Goal: Obtain resource: Download file/media

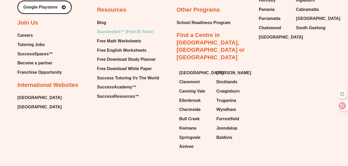
scroll to position [2060, 0]
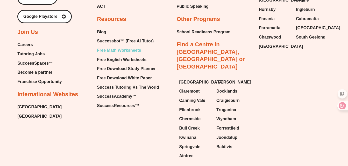
click at [128, 54] on span "Free Math Worksheets" at bounding box center [119, 51] width 44 height 8
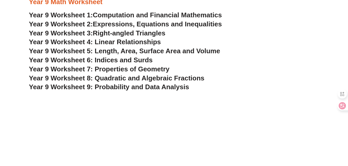
scroll to position [1736, 0]
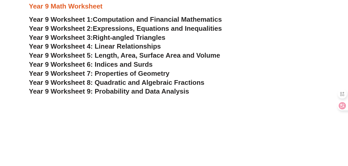
click at [115, 77] on span "Year 9 Worksheet 7: Properties of Geometry" at bounding box center [99, 74] width 141 height 8
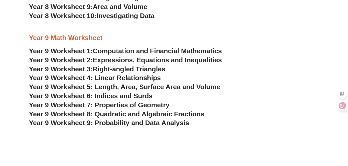
scroll to position [1736, 0]
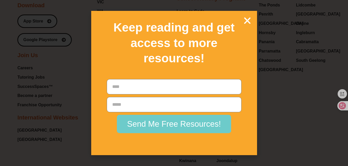
click at [248, 19] on icon "Close" at bounding box center [247, 20] width 9 height 9
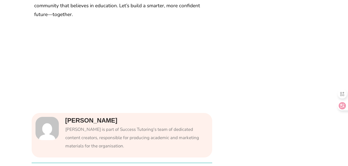
scroll to position [1259, 0]
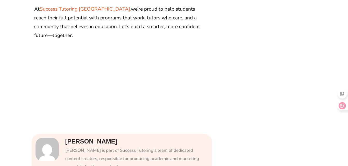
drag, startPoint x: 202, startPoint y: 73, endPoint x: 207, endPoint y: 40, distance: 33.6
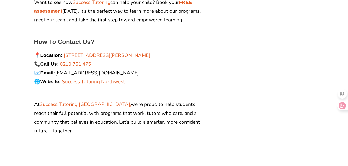
scroll to position [1156, 0]
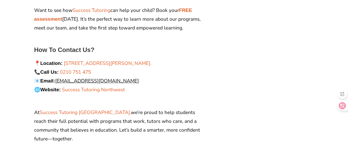
drag, startPoint x: 210, startPoint y: 72, endPoint x: 233, endPoint y: 107, distance: 41.5
drag, startPoint x: 233, startPoint y: 107, endPoint x: 203, endPoint y: 47, distance: 66.5
click at [203, 47] on div "How To Contact Us? 📍 Location: 8/48 Maki Street, Westgate, Auckland 0614, New Z…" at bounding box center [119, 75] width 174 height 62
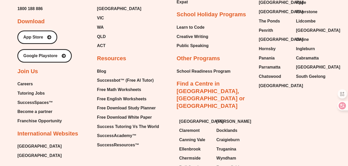
scroll to position [2037, 0]
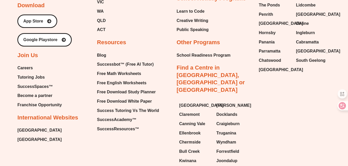
click at [25, 81] on span "Tutoring Jobs" at bounding box center [30, 78] width 27 height 8
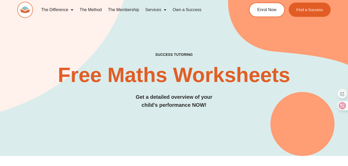
click at [26, 13] on img at bounding box center [25, 10] width 16 height 16
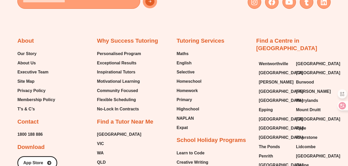
scroll to position [2073, 0]
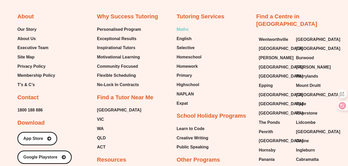
click at [185, 33] on span "Maths" at bounding box center [182, 30] width 12 height 8
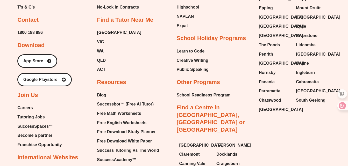
scroll to position [2177, 0]
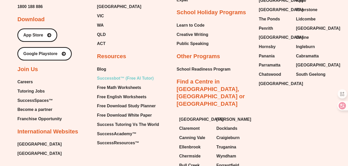
click at [119, 81] on span "Successbot™ (Free AI Tutor)" at bounding box center [125, 79] width 57 height 8
click at [122, 147] on span "SuccessResources™" at bounding box center [118, 143] width 42 height 8
click at [132, 119] on span "Free Download White Paper" at bounding box center [124, 116] width 55 height 8
click at [137, 110] on span "Free Download Study Planner" at bounding box center [126, 106] width 59 height 8
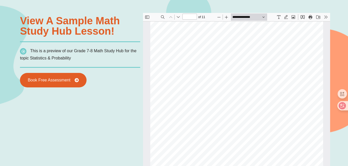
scroll to position [3, 0]
type input "*"
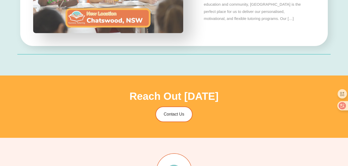
scroll to position [1373, 0]
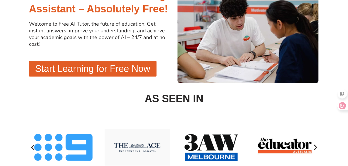
scroll to position [78, 0]
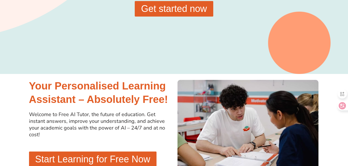
click at [186, 13] on span "Get started now" at bounding box center [174, 8] width 66 height 9
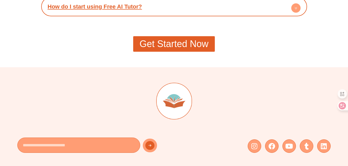
scroll to position [1062, 0]
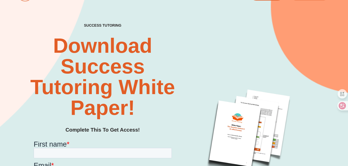
scroll to position [26, 0]
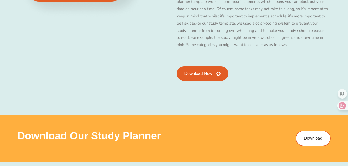
scroll to position [596, 0]
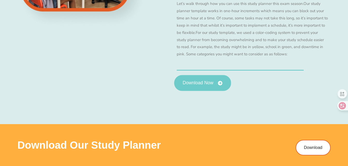
click at [199, 86] on span "Download Now" at bounding box center [198, 83] width 31 height 5
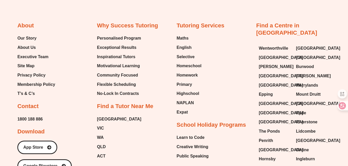
scroll to position [233, 0]
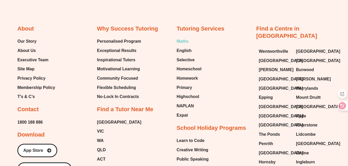
click at [183, 45] on span "Maths" at bounding box center [182, 42] width 12 height 8
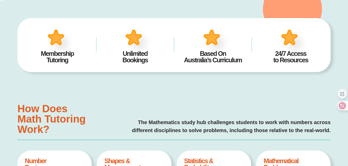
type input "*"
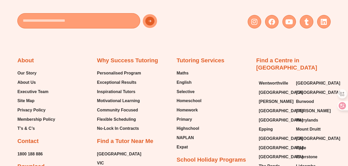
scroll to position [1606, 0]
